Goal: Use online tool/utility: Use online tool/utility

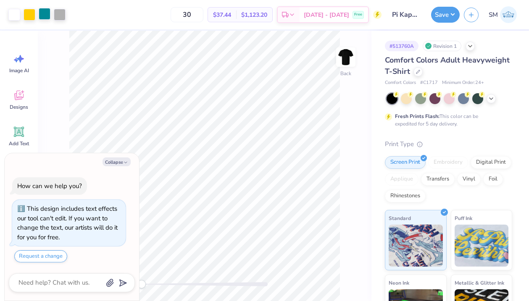
click at [45, 13] on div at bounding box center [45, 14] width 12 height 12
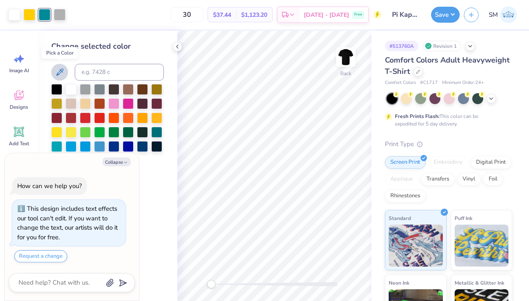
click at [60, 69] on icon at bounding box center [60, 72] width 10 height 10
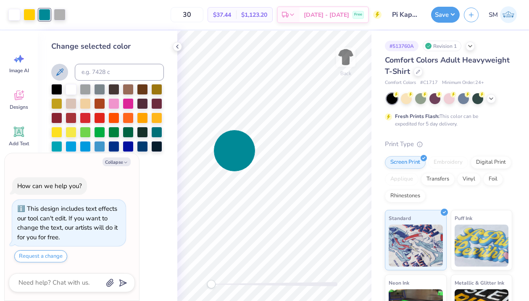
click at [62, 71] on icon at bounding box center [59, 72] width 7 height 7
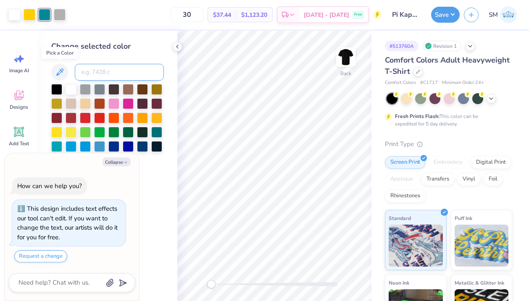
click at [105, 74] on input at bounding box center [119, 72] width 89 height 17
click at [64, 72] on icon at bounding box center [60, 72] width 10 height 10
click at [84, 145] on div at bounding box center [85, 145] width 11 height 11
click at [70, 146] on div at bounding box center [71, 145] width 11 height 11
click at [113, 144] on div at bounding box center [113, 145] width 11 height 11
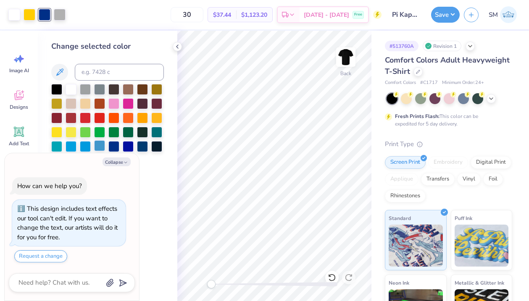
click at [99, 146] on div at bounding box center [99, 145] width 11 height 11
click at [154, 132] on div at bounding box center [156, 131] width 11 height 11
click at [138, 150] on div at bounding box center [142, 145] width 11 height 11
click at [127, 148] on div at bounding box center [128, 145] width 11 height 11
click at [103, 143] on div at bounding box center [99, 145] width 11 height 11
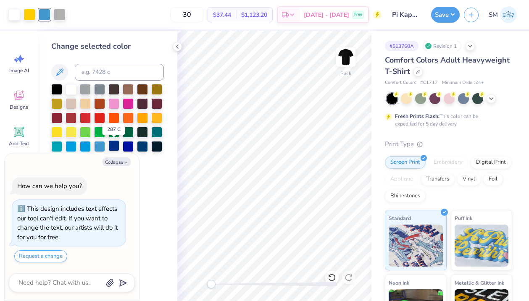
click at [113, 145] on div at bounding box center [113, 145] width 11 height 11
click at [87, 146] on div at bounding box center [85, 145] width 11 height 11
click at [102, 146] on div at bounding box center [99, 145] width 11 height 11
click at [85, 145] on div at bounding box center [85, 145] width 11 height 11
click at [97, 145] on div at bounding box center [99, 145] width 11 height 11
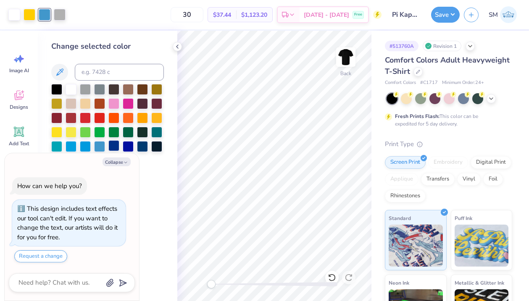
click at [113, 145] on div at bounding box center [113, 145] width 11 height 11
click at [99, 147] on div at bounding box center [99, 145] width 11 height 11
click at [440, 14] on button "Save" at bounding box center [445, 13] width 29 height 16
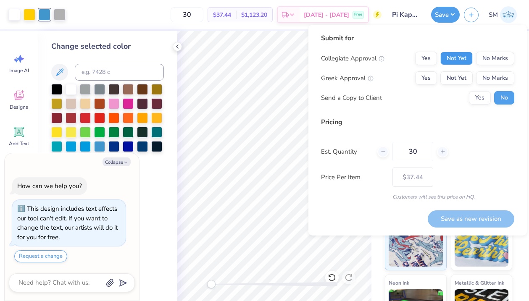
click at [462, 61] on button "Not Yet" at bounding box center [456, 58] width 32 height 13
click at [425, 77] on button "Yes" at bounding box center [426, 77] width 22 height 13
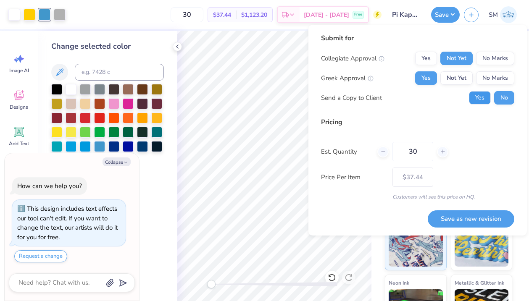
click at [480, 99] on button "Yes" at bounding box center [480, 97] width 22 height 13
click at [498, 103] on button "No" at bounding box center [504, 97] width 20 height 13
type textarea "x"
click at [446, 149] on div at bounding box center [442, 151] width 11 height 11
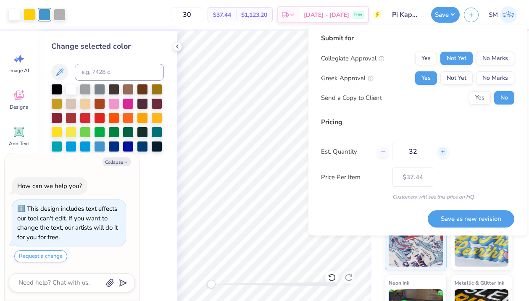
click at [446, 149] on div at bounding box center [442, 151] width 11 height 11
type input "34"
click at [446, 149] on div at bounding box center [442, 151] width 11 height 11
type textarea "x"
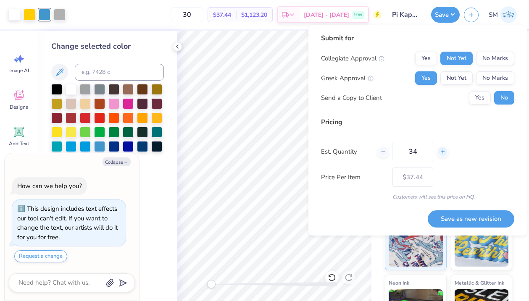
type input "35"
type input "34"
type textarea "x"
type input "– –"
click at [446, 149] on div at bounding box center [442, 151] width 11 height 11
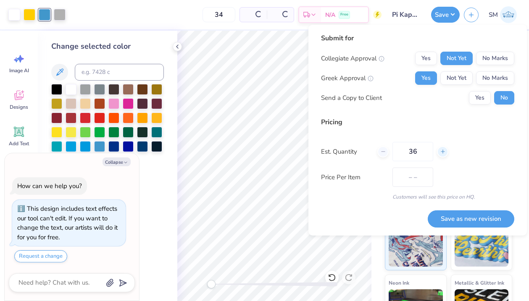
click at [446, 149] on div at bounding box center [442, 151] width 11 height 11
type input "37"
type textarea "x"
type input "37"
type textarea "x"
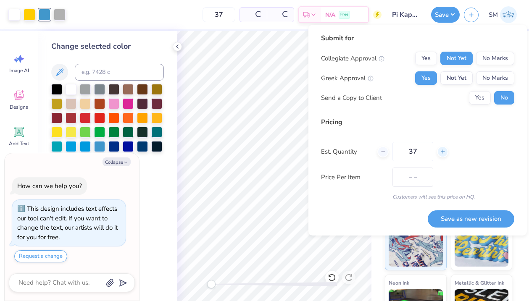
type input "$35.20"
click at [443, 151] on line at bounding box center [443, 151] width 0 height 3
type input "40"
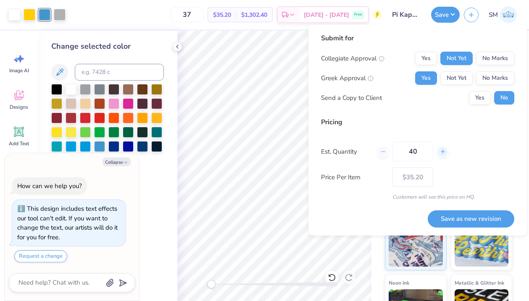
type textarea "x"
type input "40"
type textarea "x"
type input "– –"
type textarea "x"
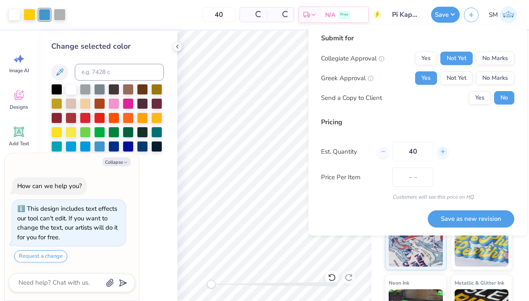
type input "$34.79"
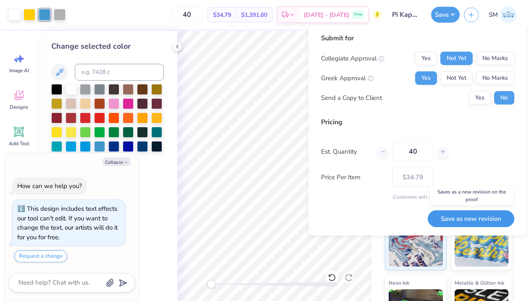
click at [465, 219] on button "Save as new revision" at bounding box center [471, 219] width 87 height 17
type textarea "x"
type input "– –"
type textarea "x"
type input "$34.79"
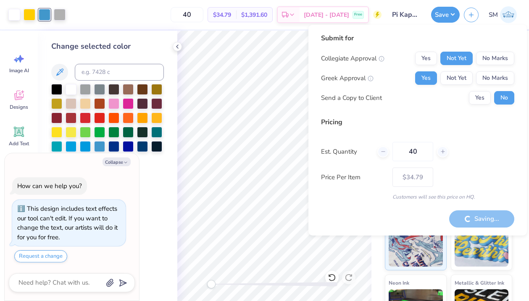
click at [200, 26] on div "40 $34.79 Per Item $1,391.60 Total Est. Delivery [DATE] - [DATE] Free" at bounding box center [226, 14] width 312 height 29
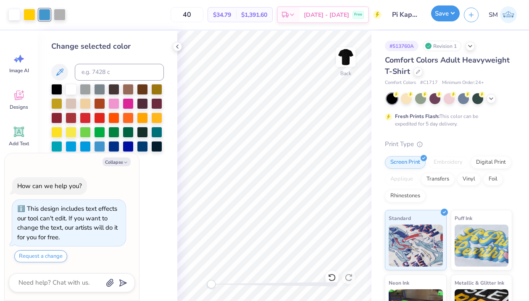
click at [444, 14] on button "Save" at bounding box center [445, 13] width 29 height 16
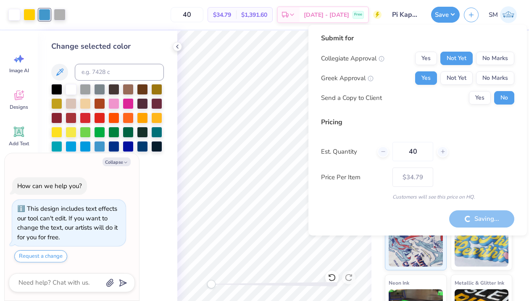
type textarea "x"
